Goal: Communication & Community: Answer question/provide support

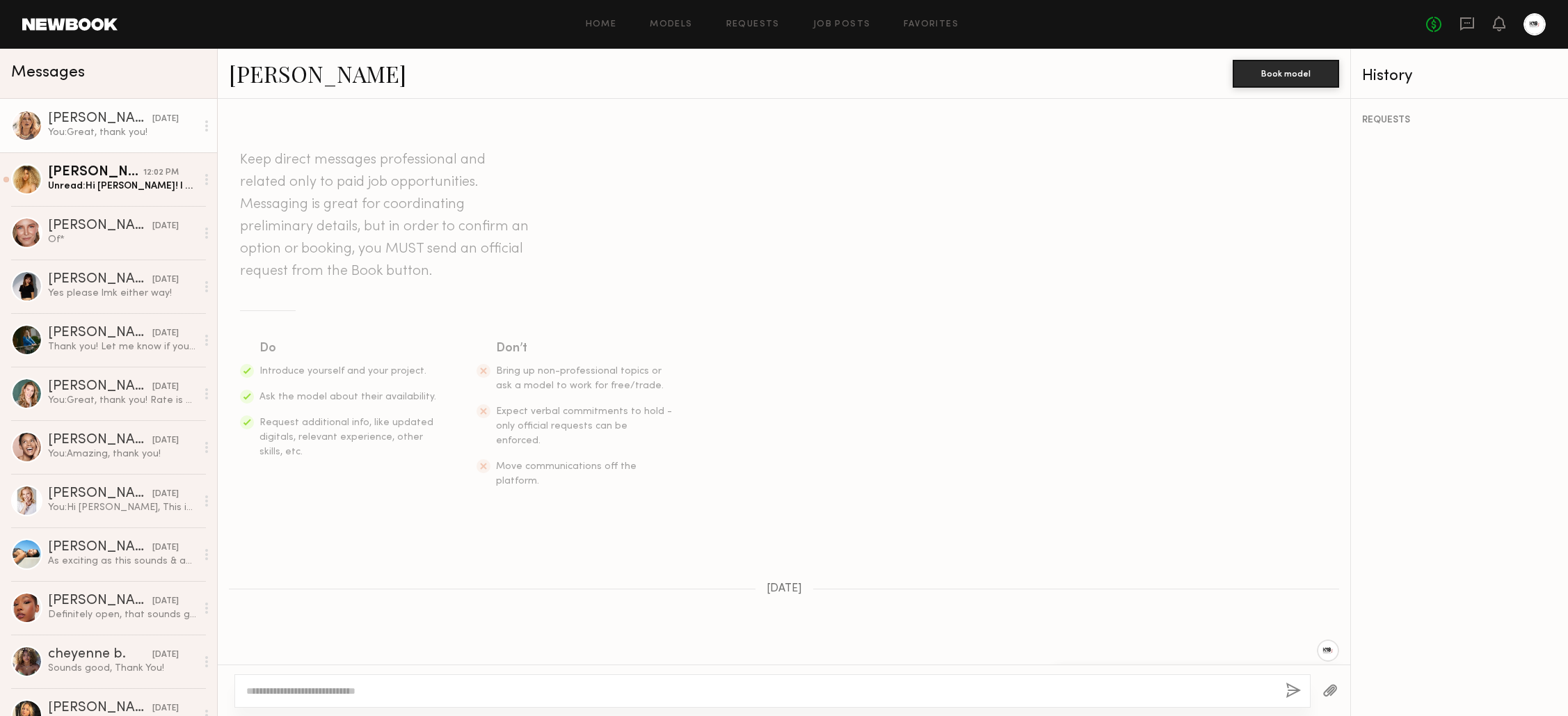
scroll to position [1221, 0]
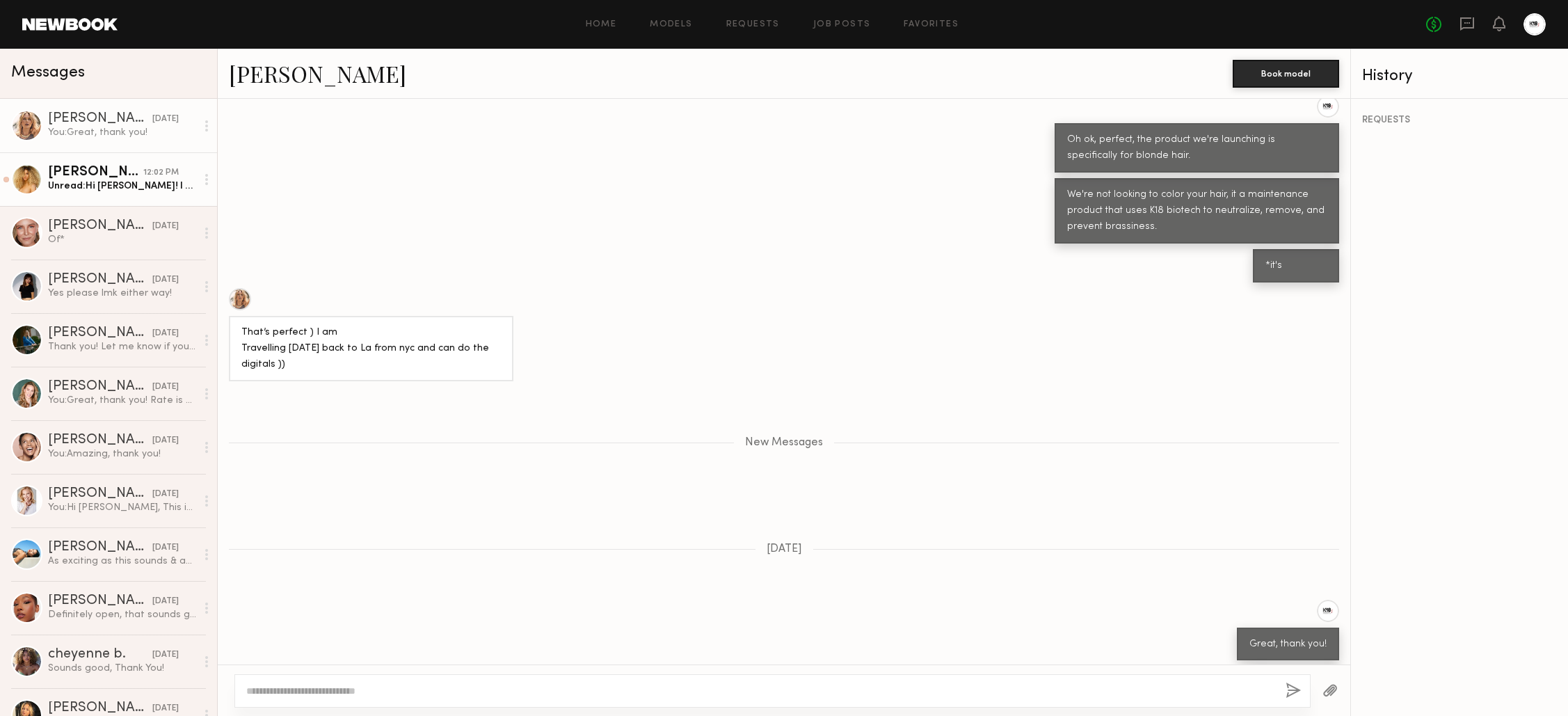
click at [121, 181] on div "Unread: Hi JC! I am so sorry for not following up after I said I would, that’s …" at bounding box center [121, 185] width 148 height 13
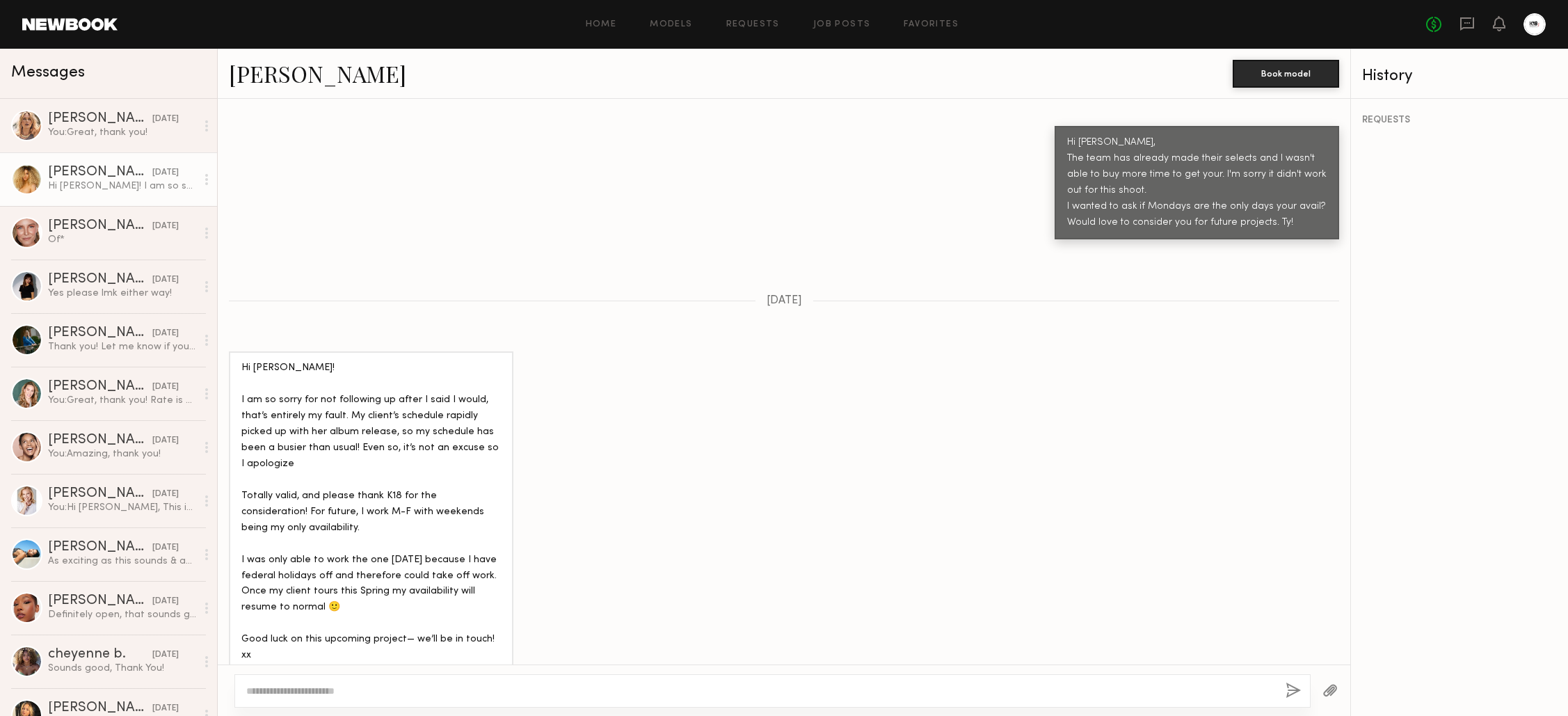
click at [86, 173] on div "[PERSON_NAME]" at bounding box center [100, 172] width 105 height 14
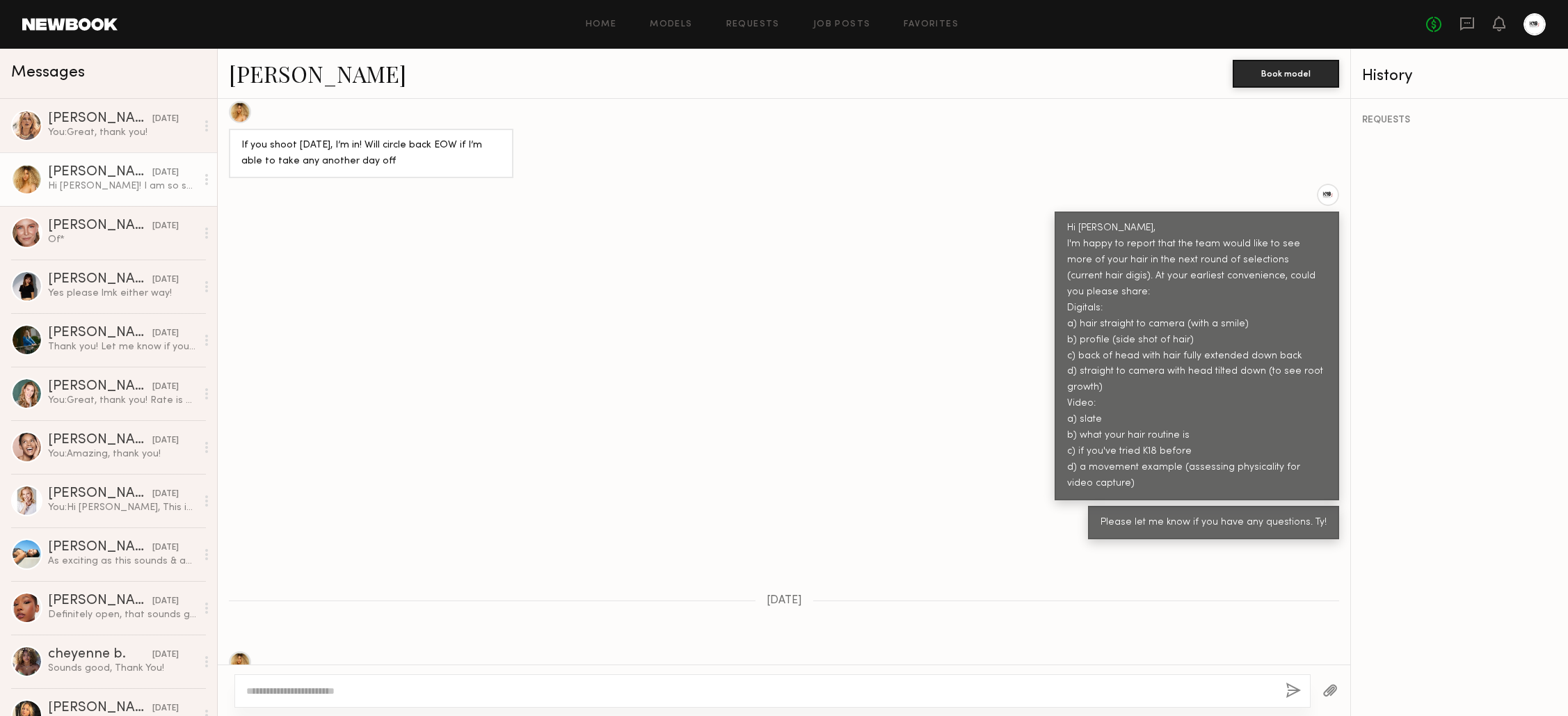
scroll to position [108, 0]
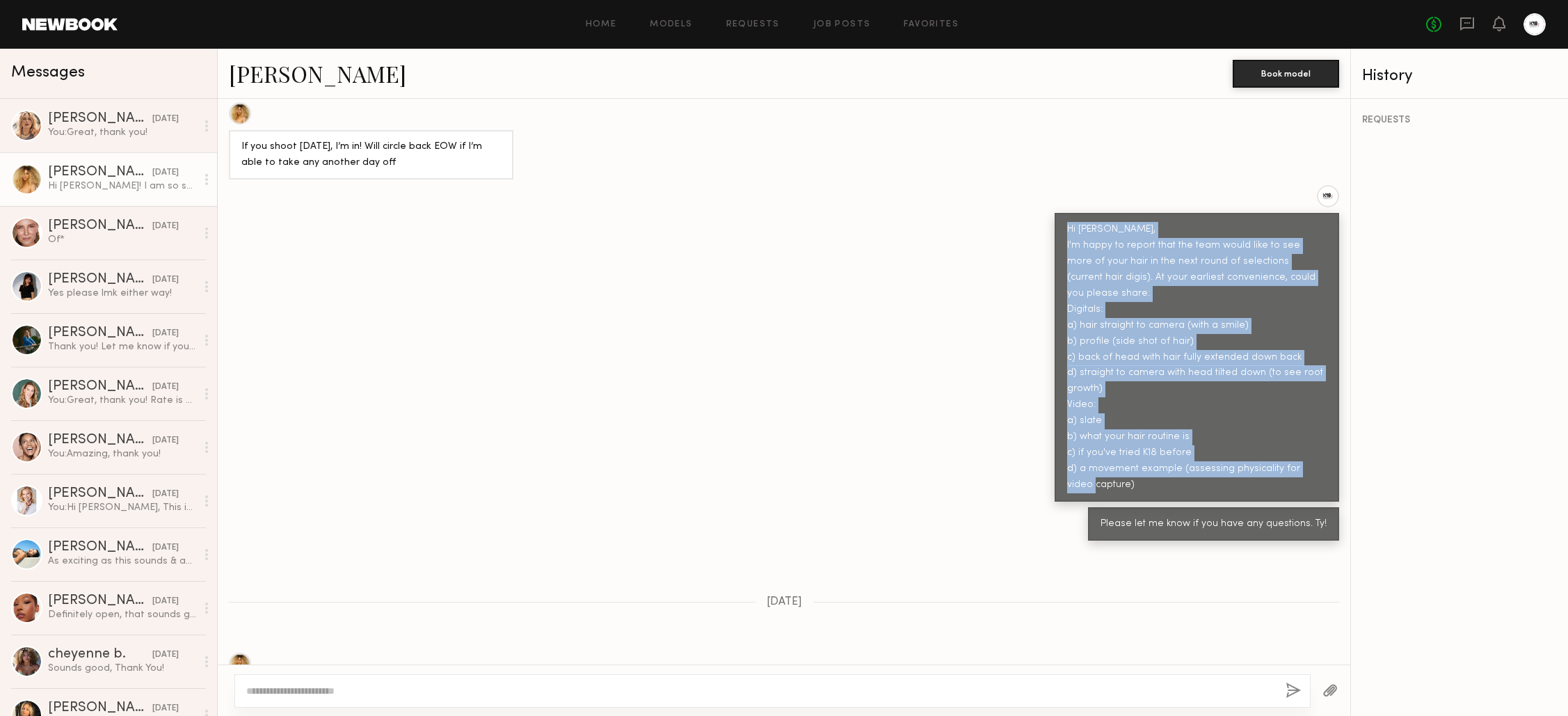
drag, startPoint x: 1070, startPoint y: 228, endPoint x: 1280, endPoint y: 472, distance: 321.9
click at [1280, 473] on div "Hi Sadie, I'm happy to report that the team would like to see more of your hair…" at bounding box center [1197, 358] width 260 height 271
copy div "Hi Sadie, I'm happy to report that the team would like to see more of your hair…"
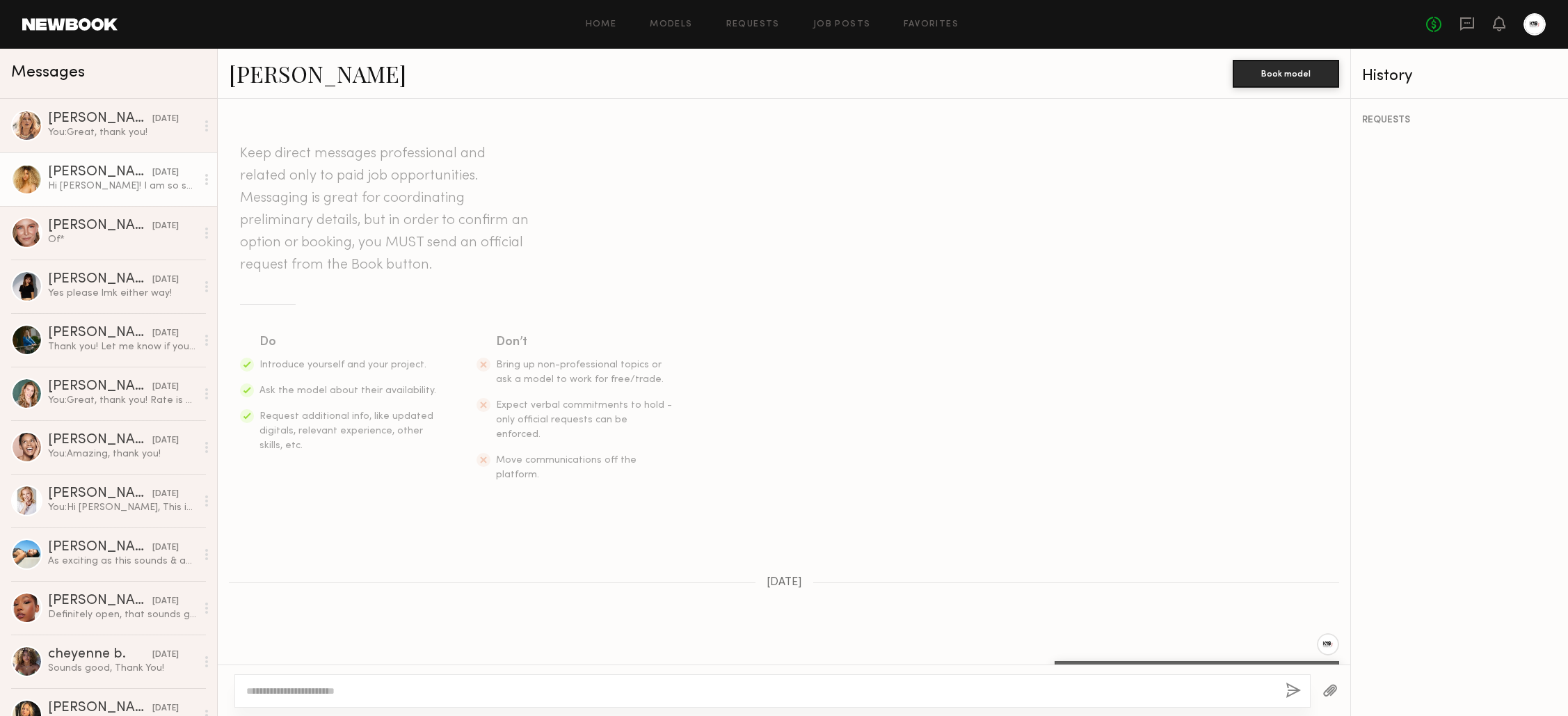
scroll to position [0, 0]
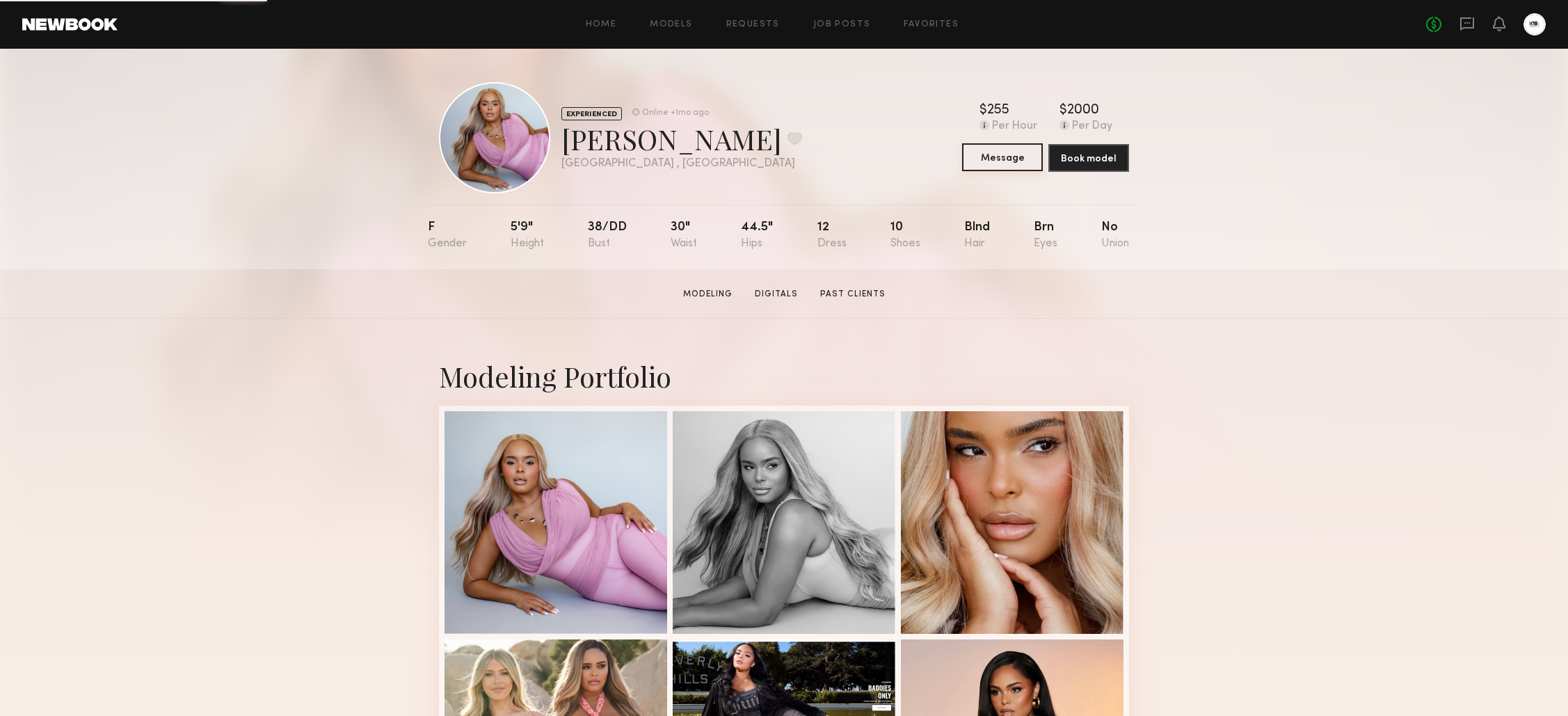
click at [1004, 154] on button "Message" at bounding box center [1002, 157] width 81 height 28
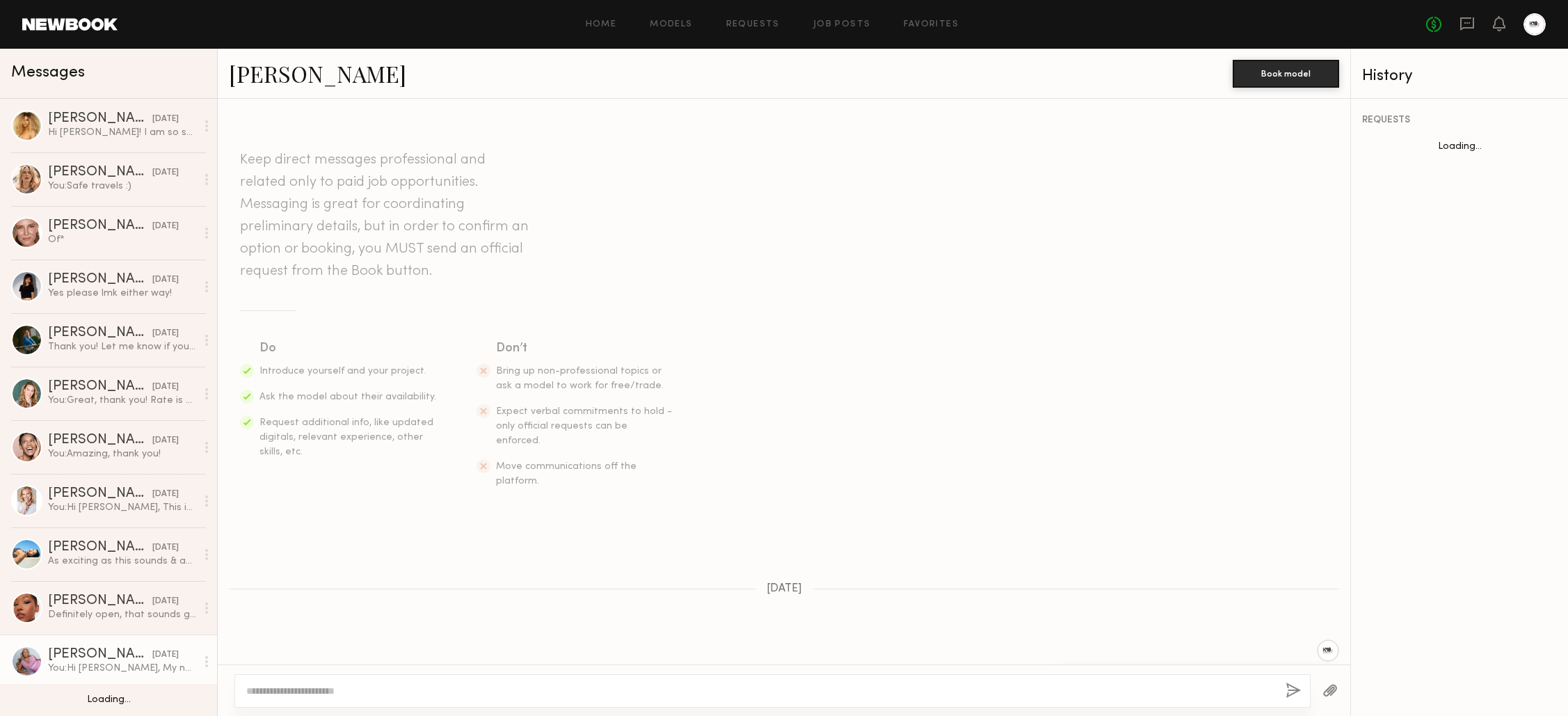
scroll to position [131, 0]
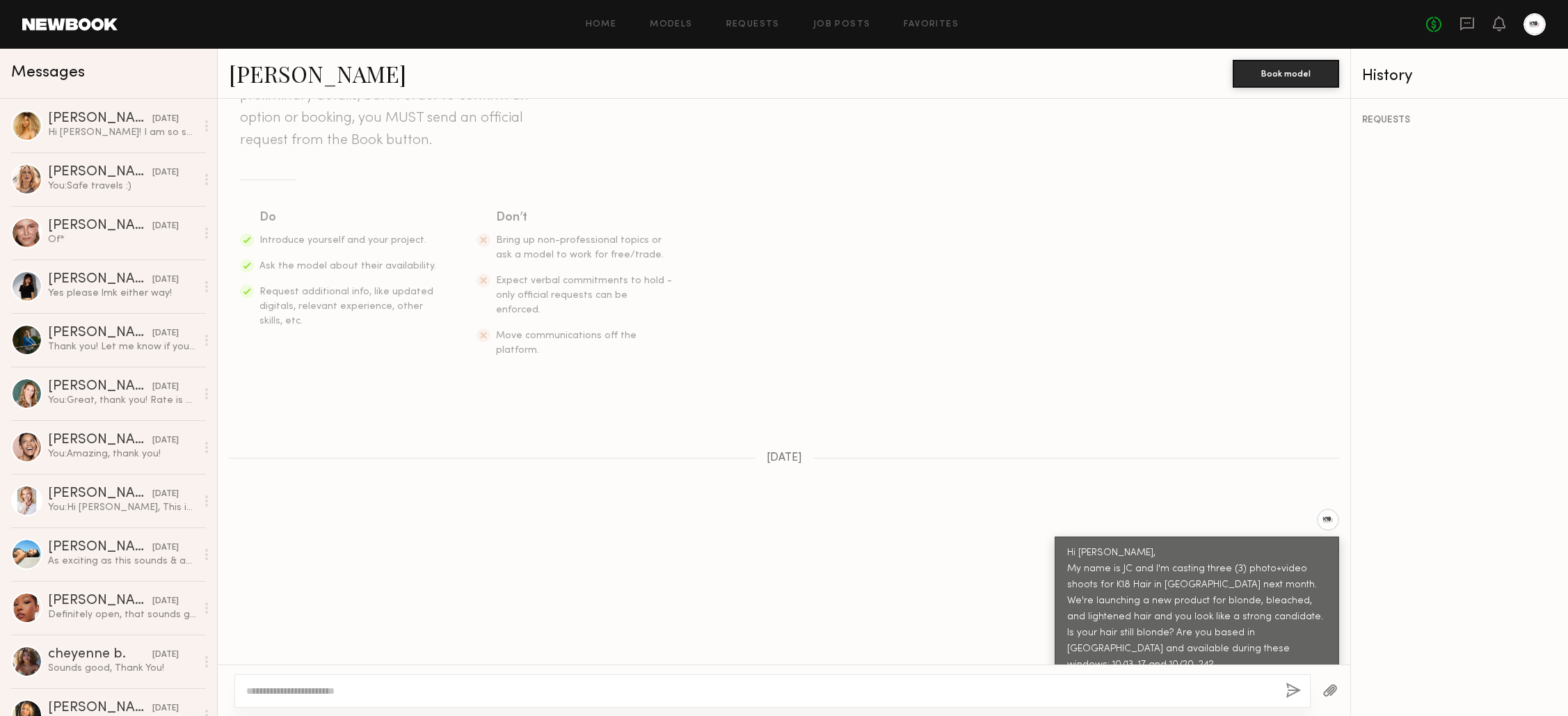
click at [348, 677] on div at bounding box center [772, 691] width 1076 height 33
click at [332, 696] on textarea at bounding box center [759, 691] width 1028 height 14
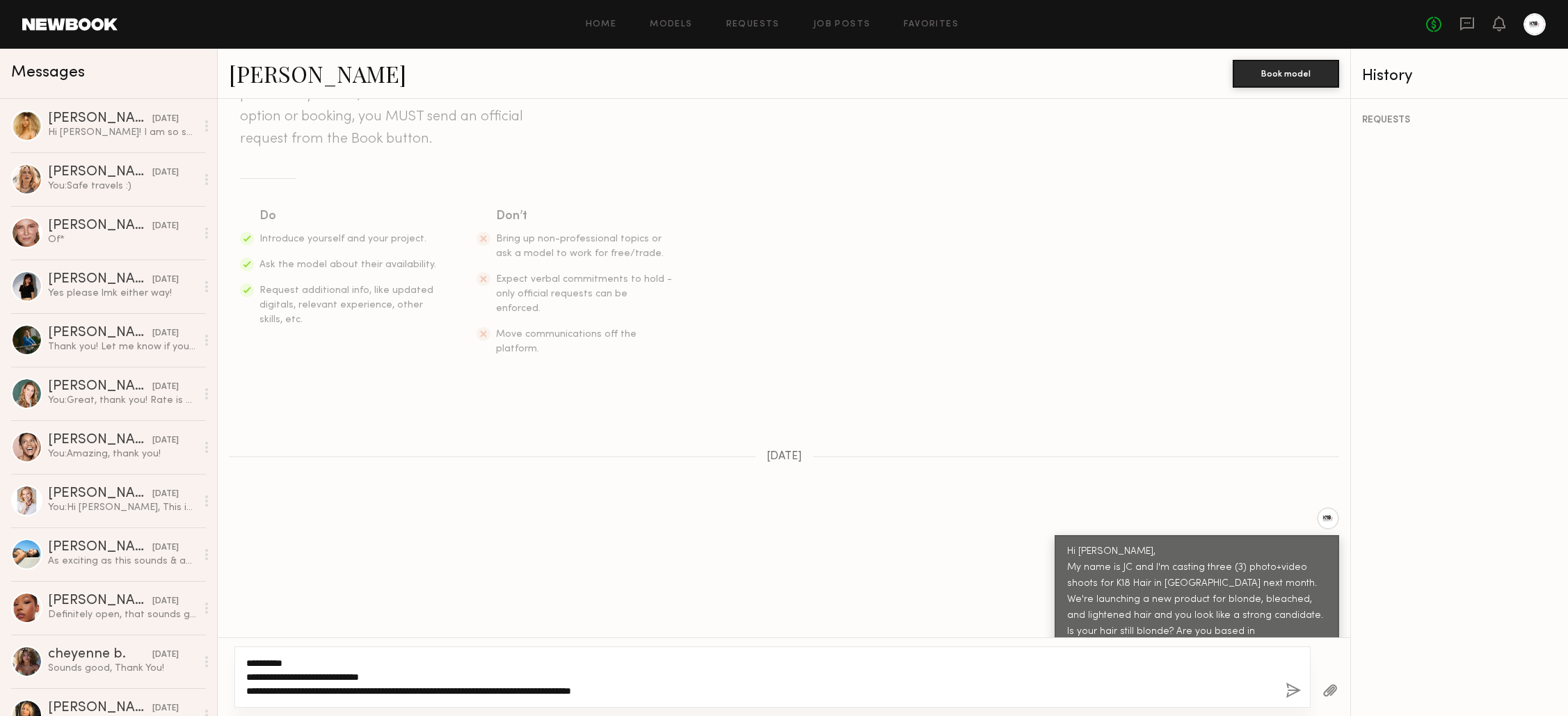
type textarea "**********"
click at [1285, 687] on div "**********" at bounding box center [772, 678] width 1076 height 62
click at [1290, 689] on button "button" at bounding box center [1293, 691] width 15 height 18
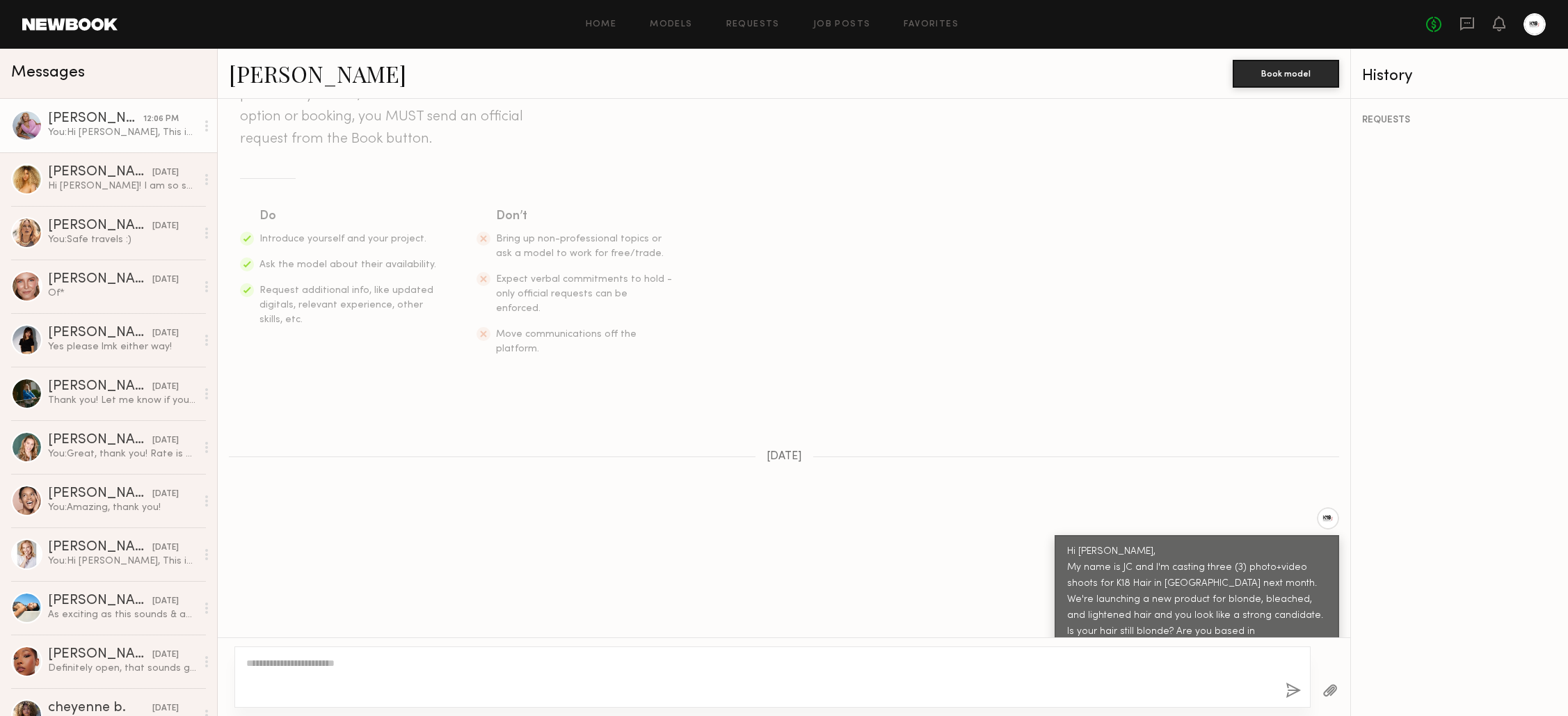
scroll to position [429, 0]
